Goal: Navigation & Orientation: Find specific page/section

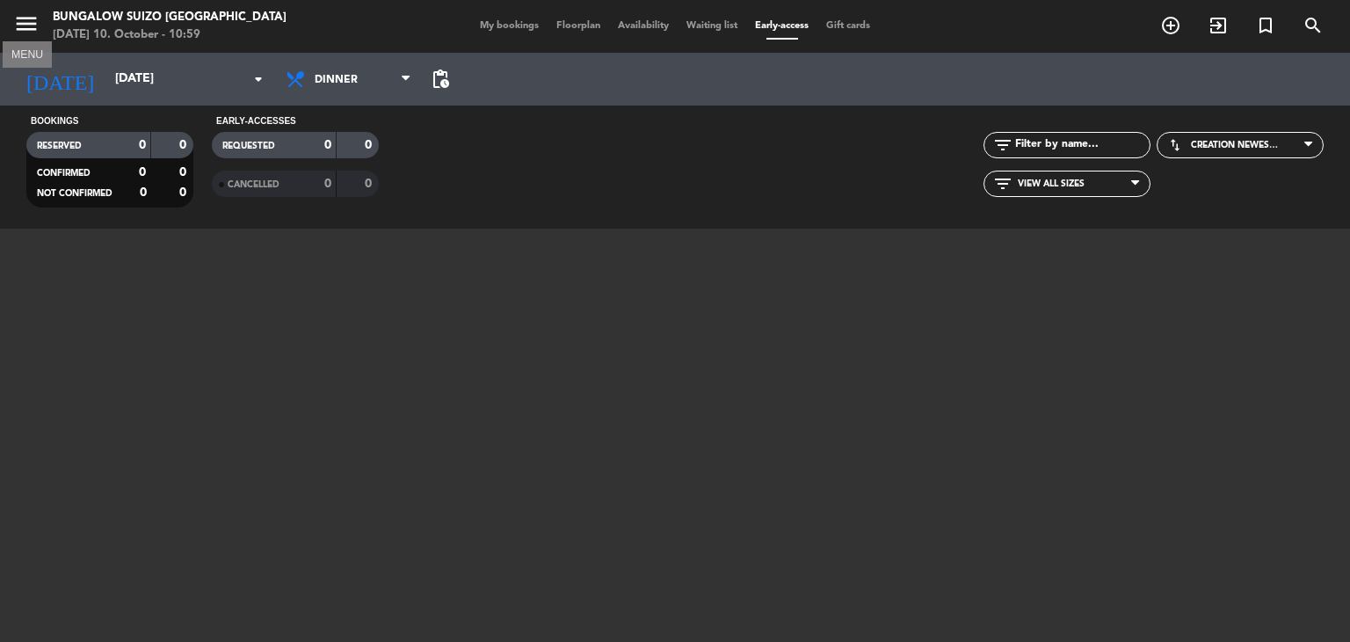
click at [24, 36] on icon "menu" at bounding box center [26, 24] width 26 height 26
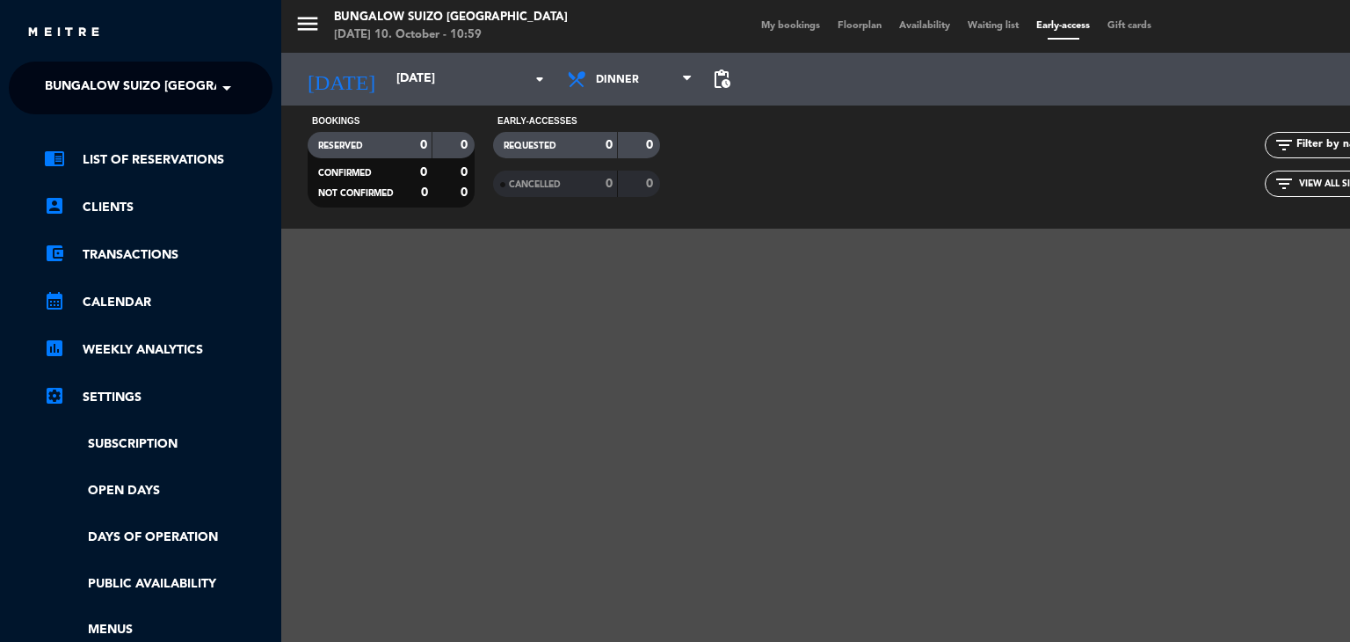
scroll to position [263, 0]
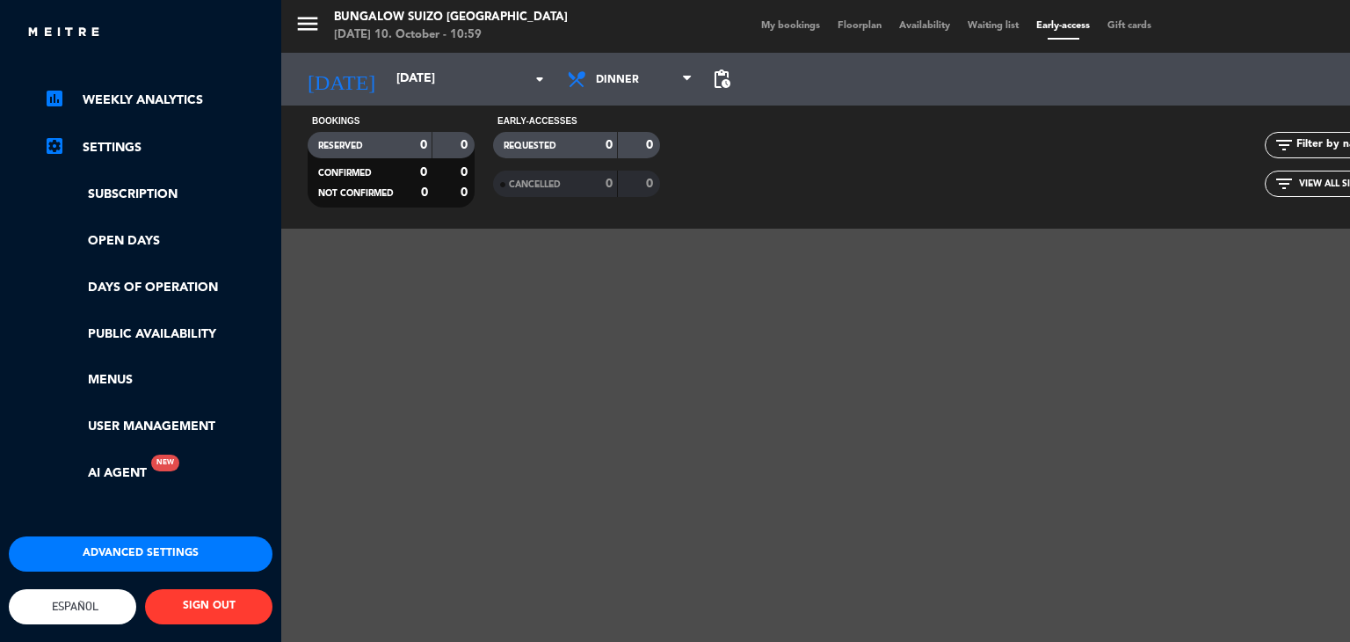
click at [81, 606] on span "Español" at bounding box center [72, 606] width 127 height 35
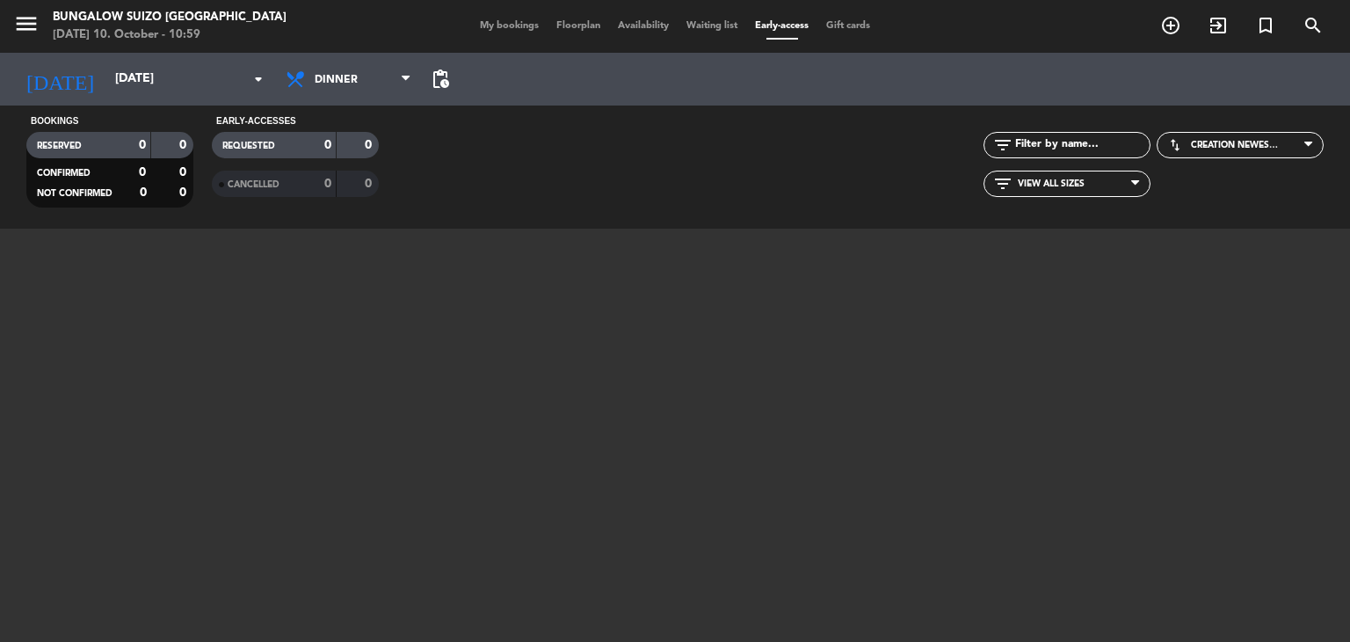
scroll to position [390, 0]
type input "sáb. [DATE]"
click at [70, 527] on div "close × Bungalow Suizo [GEOGRAPHIC_DATA] × chrome_reader_mode List of Reservati…" at bounding box center [675, 321] width 1350 height 642
click at [443, 21] on span "Mis reservas" at bounding box center [465, 26] width 73 height 10
